Goal: Transaction & Acquisition: Purchase product/service

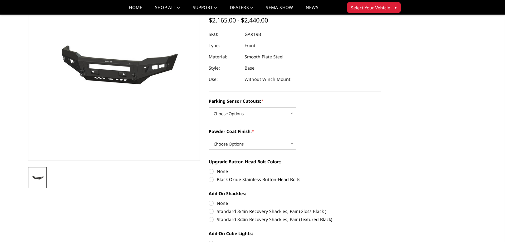
scroll to position [62, 0]
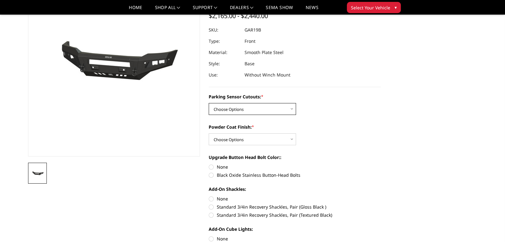
click at [225, 110] on select "Choose Options No - Without Parking Sensor Cutouts Yes - With Parking Sensor Cu…" at bounding box center [251, 109] width 87 height 12
select select "3479"
click at [208, 103] on select "Choose Options No - Without Parking Sensor Cutouts Yes - With Parking Sensor Cu…" at bounding box center [251, 109] width 87 height 12
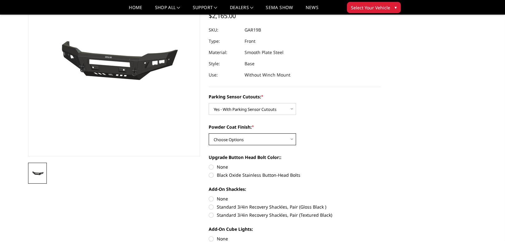
click at [223, 142] on select "Choose Options Bare Metal Textured Black Powder Coat" at bounding box center [251, 139] width 87 height 12
select select "3481"
click at [208, 133] on select "Choose Options Bare Metal Textured Black Powder Coat" at bounding box center [251, 139] width 87 height 12
click at [210, 175] on label "Black Oxide Stainless Button-Head Bolts" at bounding box center [294, 174] width 172 height 7
click at [380, 164] on input "Black Oxide Stainless Button-Head Bolts" at bounding box center [380, 163] width 0 height 0
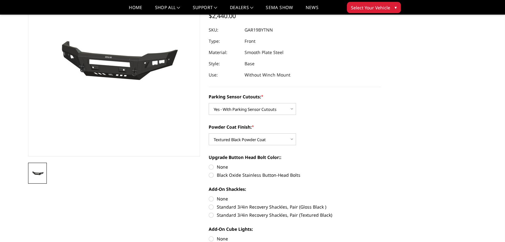
radio input "true"
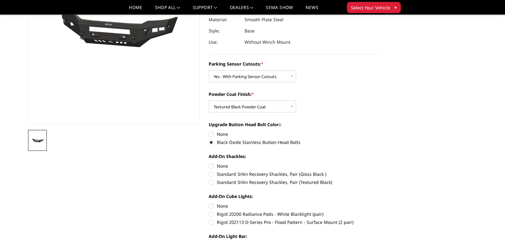
scroll to position [125, 0]
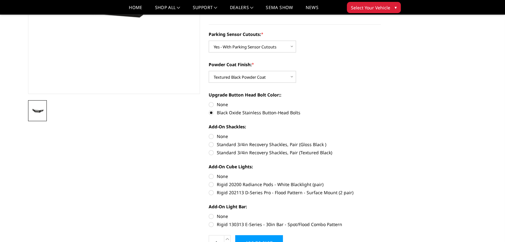
click at [211, 152] on label "Standard 3/4in Recovery Shackles, Pair (Textured Black)" at bounding box center [294, 152] width 172 height 7
click at [380, 141] on input "Standard 3/4in Recovery Shackles, Pair (Textured Black)" at bounding box center [380, 141] width 0 height 0
radio input "true"
click at [212, 193] on label "Rigid 202113 D-Series Pro - Flood Pattern - Surface Mount (2 pair)" at bounding box center [294, 192] width 172 height 7
click at [380, 181] on input "Rigid 202113 D-Series Pro - Flood Pattern - Surface Mount (2 pair)" at bounding box center [380, 181] width 0 height 0
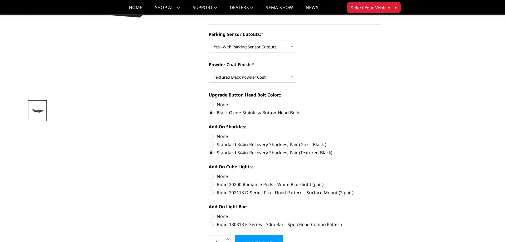
radio input "true"
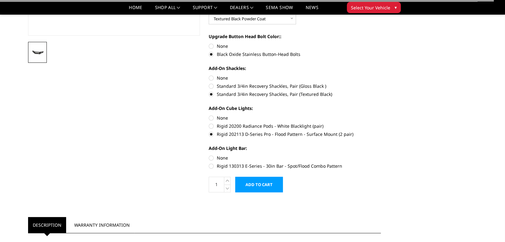
scroll to position [187, 0]
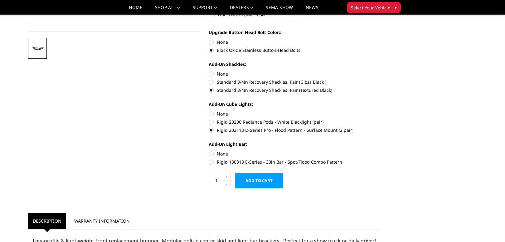
click at [256, 184] on input "Add to Cart" at bounding box center [259, 180] width 48 height 16
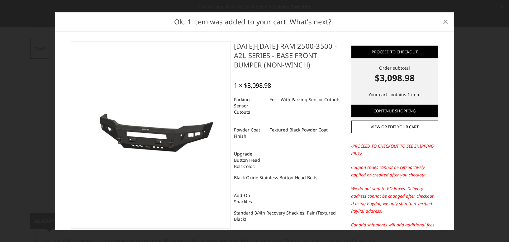
click at [447, 24] on span "×" at bounding box center [446, 21] width 6 height 13
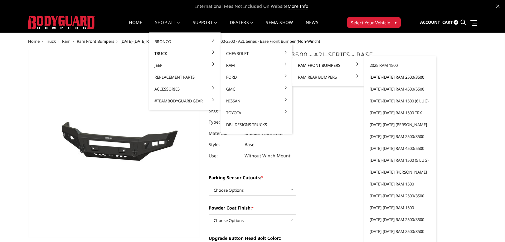
click at [373, 76] on link "[DATE]-[DATE] Ram 2500/3500" at bounding box center [399, 77] width 67 height 12
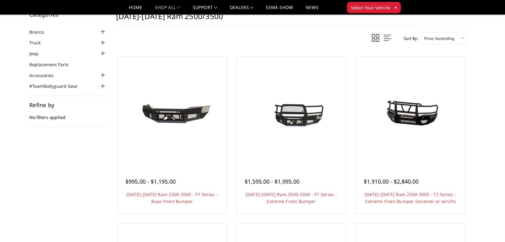
scroll to position [31, 0]
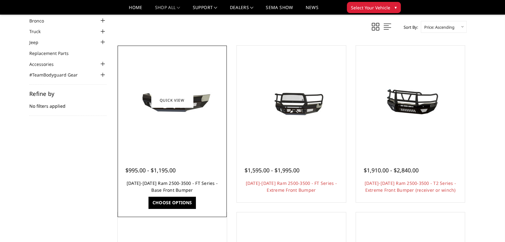
click at [171, 184] on link "2019-2025 Ram 2500-3500 - FT Series - Base Front Bumper" at bounding box center [172, 186] width 91 height 13
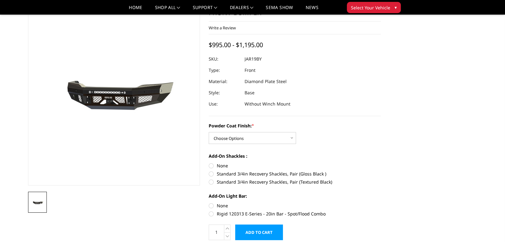
scroll to position [62, 0]
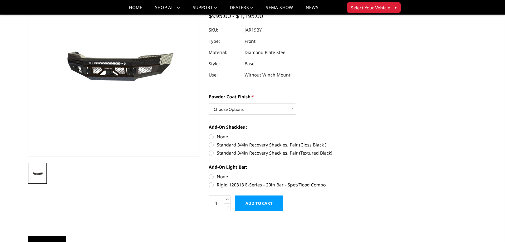
click at [232, 109] on select "Choose Options Bare Metal Gloss Black Powder Coat Textured Black Powder Coat" at bounding box center [251, 109] width 87 height 12
select select "3377"
click at [208, 103] on select "Choose Options Bare Metal Gloss Black Powder Coat Textured Black Powder Coat" at bounding box center [251, 109] width 87 height 12
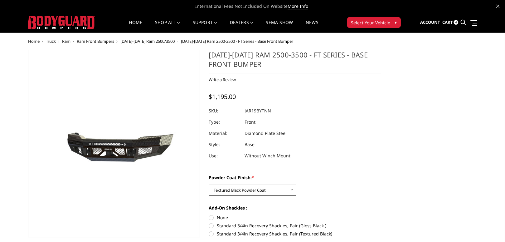
scroll to position [0, 0]
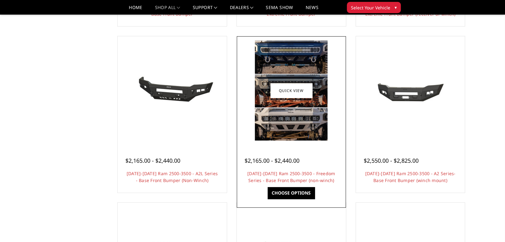
scroll to position [218, 0]
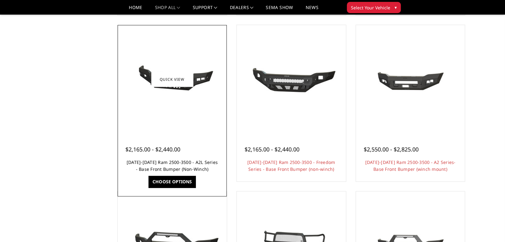
click at [155, 161] on link "[DATE]-[DATE] Ram 2500-3500 - A2L Series - Base Front Bumper (Non-Winch)" at bounding box center [172, 165] width 91 height 13
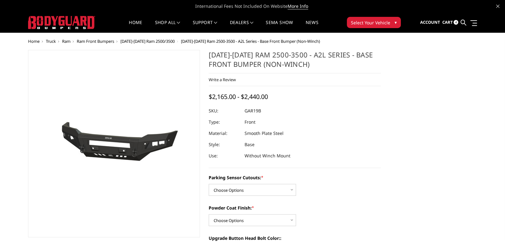
click at [97, 152] on img at bounding box center [136, 143] width 399 height 187
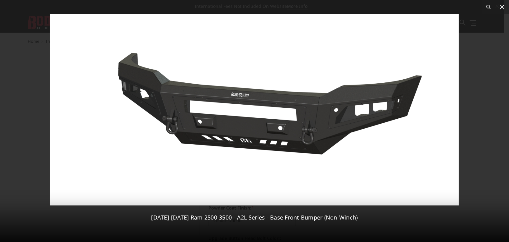
click at [502, 7] on icon at bounding box center [502, 7] width 4 height 4
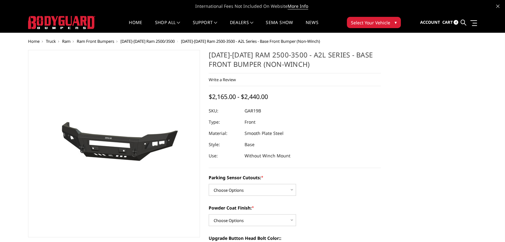
scroll to position [31, 0]
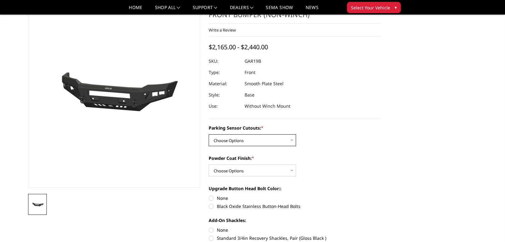
click at [220, 137] on select "Choose Options No - Without Parking Sensor Cutouts Yes - With Parking Sensor Cu…" at bounding box center [251, 140] width 87 height 12
select select "3479"
click at [208, 134] on select "Choose Options No - Without Parking Sensor Cutouts Yes - With Parking Sensor Cu…" at bounding box center [251, 140] width 87 height 12
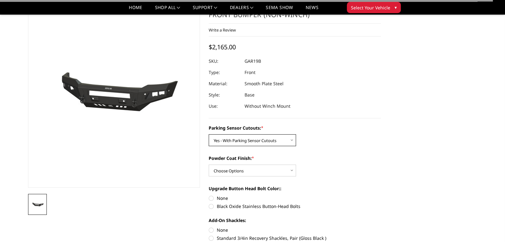
scroll to position [0, 0]
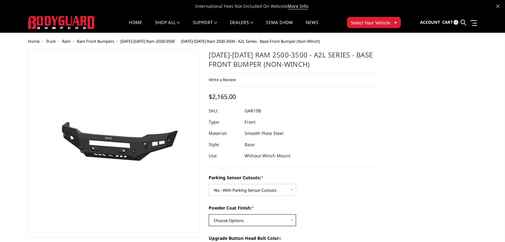
click at [218, 215] on select "Choose Options Bare Metal Textured Black Powder Coat" at bounding box center [251, 220] width 87 height 12
select select "3481"
click at [208, 214] on select "Choose Options Bare Metal Textured Black Powder Coat" at bounding box center [251, 220] width 87 height 12
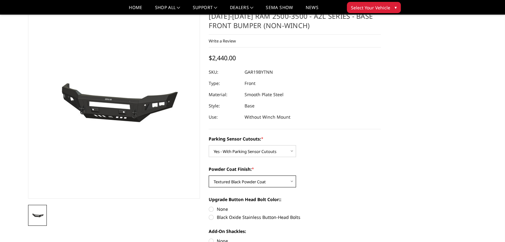
scroll to position [31, 0]
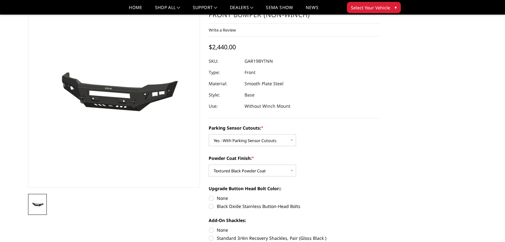
click at [212, 207] on label "Black Oxide Stainless Button-Head Bolts" at bounding box center [294, 206] width 172 height 7
click at [380, 195] on input "Black Oxide Stainless Button-Head Bolts" at bounding box center [380, 194] width 0 height 0
radio input "true"
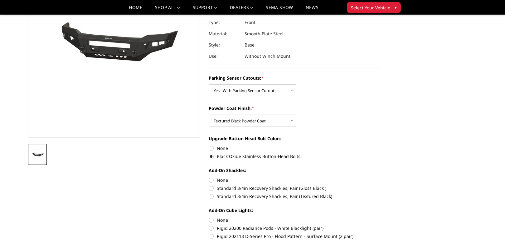
scroll to position [93, 0]
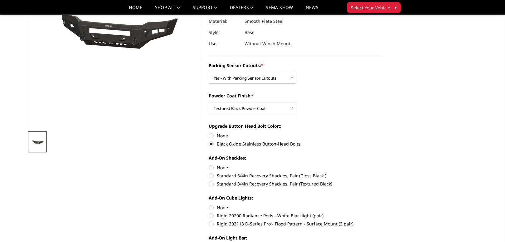
click at [212, 224] on label "Rigid 202113 D-Series Pro - Flood Pattern - Surface Mount (2 pair)" at bounding box center [294, 223] width 172 height 7
click at [380, 212] on input "Rigid 202113 D-Series Pro - Flood Pattern - Surface Mount (2 pair)" at bounding box center [380, 212] width 0 height 0
radio input "true"
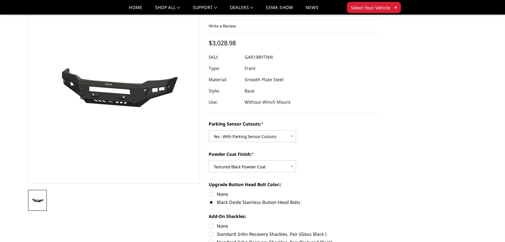
scroll to position [156, 0]
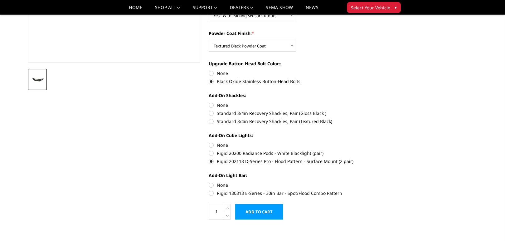
click at [210, 185] on label "None" at bounding box center [294, 184] width 172 height 7
click at [209, 182] on input "None" at bounding box center [208, 181] width 0 height 0
radio input "true"
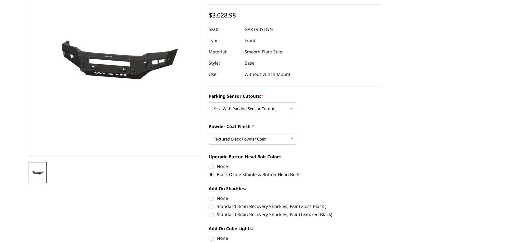
scroll to position [0, 0]
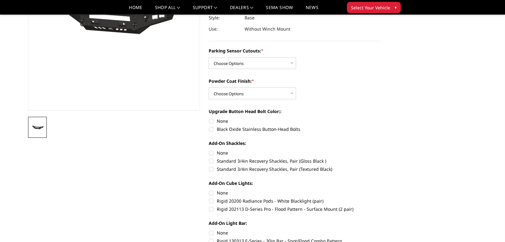
scroll to position [31, 0]
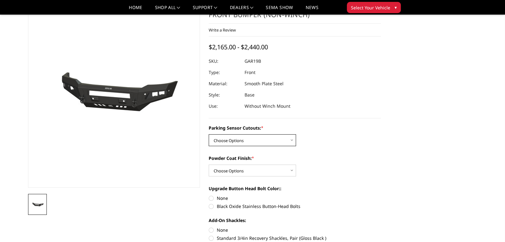
click at [232, 140] on select "Choose Options No - Without Parking Sensor Cutouts Yes - With Parking Sensor Cu…" at bounding box center [251, 140] width 87 height 12
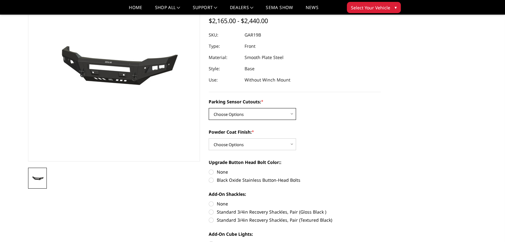
scroll to position [62, 0]
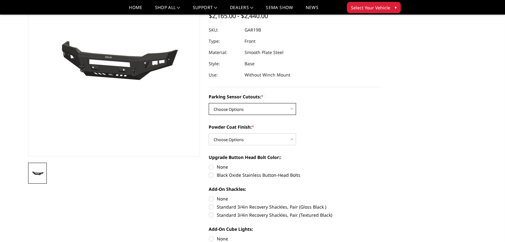
click at [239, 112] on select "Choose Options No - Without Parking Sensor Cutouts Yes - With Parking Sensor Cu…" at bounding box center [251, 109] width 87 height 12
select select "3479"
click at [208, 103] on select "Choose Options No - Without Parking Sensor Cutouts Yes - With Parking Sensor Cu…" at bounding box center [251, 109] width 87 height 12
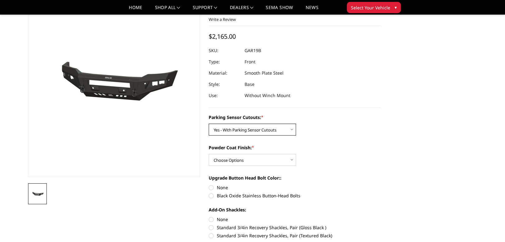
scroll to position [31, 0]
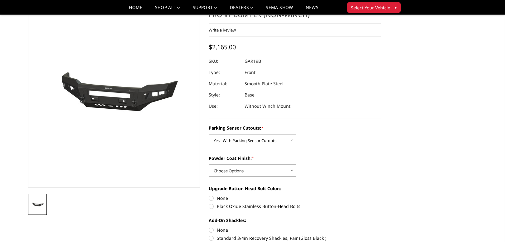
click at [230, 167] on select "Choose Options Bare Metal Textured Black Powder Coat" at bounding box center [251, 170] width 87 height 12
select select "3481"
click at [208, 164] on select "Choose Options Bare Metal Textured Black Powder Coat" at bounding box center [251, 170] width 87 height 12
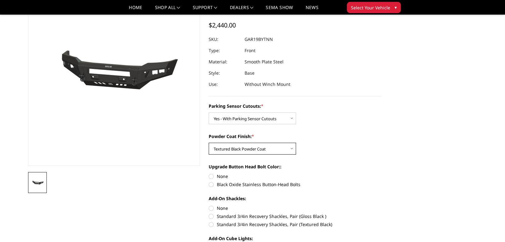
scroll to position [0, 0]
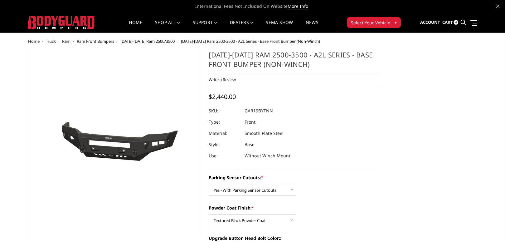
drag, startPoint x: 274, startPoint y: 109, endPoint x: 242, endPoint y: 109, distance: 31.5
click at [242, 109] on div at bounding box center [294, 110] width 172 height 11
drag, startPoint x: 243, startPoint y: 111, endPoint x: 273, endPoint y: 113, distance: 29.7
click at [273, 113] on div at bounding box center [294, 110] width 172 height 11
drag, startPoint x: 270, startPoint y: 111, endPoint x: 244, endPoint y: 110, distance: 26.2
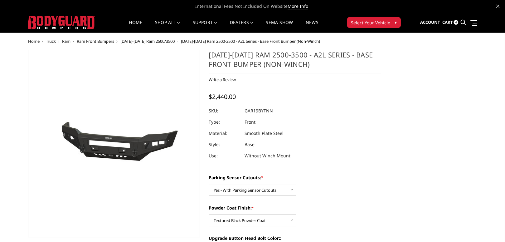
click at [244, 110] on dd "GAR19BYTNN" at bounding box center [258, 110] width 28 height 11
drag, startPoint x: 244, startPoint y: 110, endPoint x: 274, endPoint y: 107, distance: 29.5
click at [274, 107] on dl "SKU: GAR19BYTNN UPC: Type: Front Material: Smooth Plate Steel Style: Base Use: …" at bounding box center [294, 133] width 172 height 56
click at [249, 109] on dd "GAR19BYTNN" at bounding box center [258, 110] width 28 height 11
click at [249, 110] on dd "GAR19BYTNN" at bounding box center [258, 110] width 28 height 11
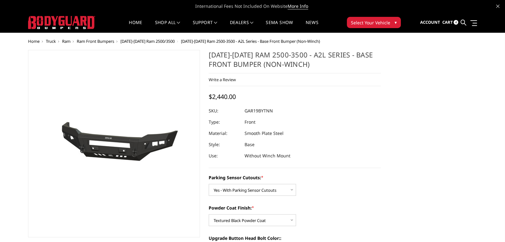
drag, startPoint x: 253, startPoint y: 112, endPoint x: 282, endPoint y: 112, distance: 28.7
click at [282, 112] on dl "SKU: GAR19BYTNN UPC: Type: Front Material: Smooth Plate Steel Style: Base Use: …" at bounding box center [294, 133] width 172 height 56
drag, startPoint x: 238, startPoint y: 57, endPoint x: 325, endPoint y: 57, distance: 87.3
click at [325, 57] on h1 "[DATE]-[DATE] Ram 2500-3500 - A2L Series - Base Front Bumper (Non-Winch)" at bounding box center [294, 61] width 172 height 23
click at [312, 55] on h1 "[DATE]-[DATE] Ram 2500-3500 - A2L Series - Base Front Bumper (Non-Winch)" at bounding box center [294, 61] width 172 height 23
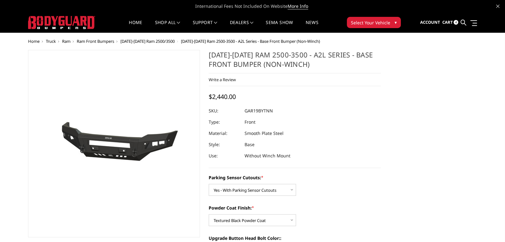
click at [312, 55] on h1 "[DATE]-[DATE] Ram 2500-3500 - A2L Series - Base Front Bumper (Non-Winch)" at bounding box center [294, 61] width 172 height 23
drag, startPoint x: 312, startPoint y: 55, endPoint x: 349, endPoint y: 57, distance: 36.8
click at [352, 57] on h1 "[DATE]-[DATE] Ram 2500-3500 - A2L Series - Base Front Bumper (Non-Winch)" at bounding box center [294, 61] width 172 height 23
click at [246, 107] on div "2019-2024 Ram 2500-3500 - A2L Series - Base Front Bumper (Non-Winch) Write a Re…" at bounding box center [294, 109] width 172 height 118
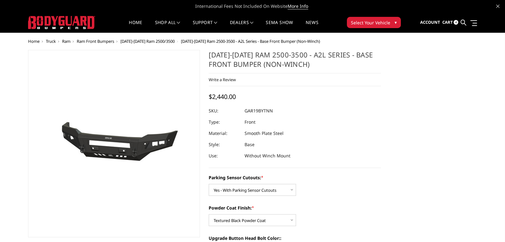
drag, startPoint x: 246, startPoint y: 108, endPoint x: 260, endPoint y: 110, distance: 13.8
click at [261, 110] on dd "GAR19BYTNN" at bounding box center [258, 110] width 28 height 11
click at [257, 112] on dl "SKU: GAR19BYTNN UPC: Type: Front Material: Smooth Plate Steel Style: Base Use: …" at bounding box center [294, 133] width 172 height 56
click at [256, 111] on dd "GAR19BYTNN" at bounding box center [258, 110] width 28 height 11
